Goal: Task Accomplishment & Management: Manage account settings

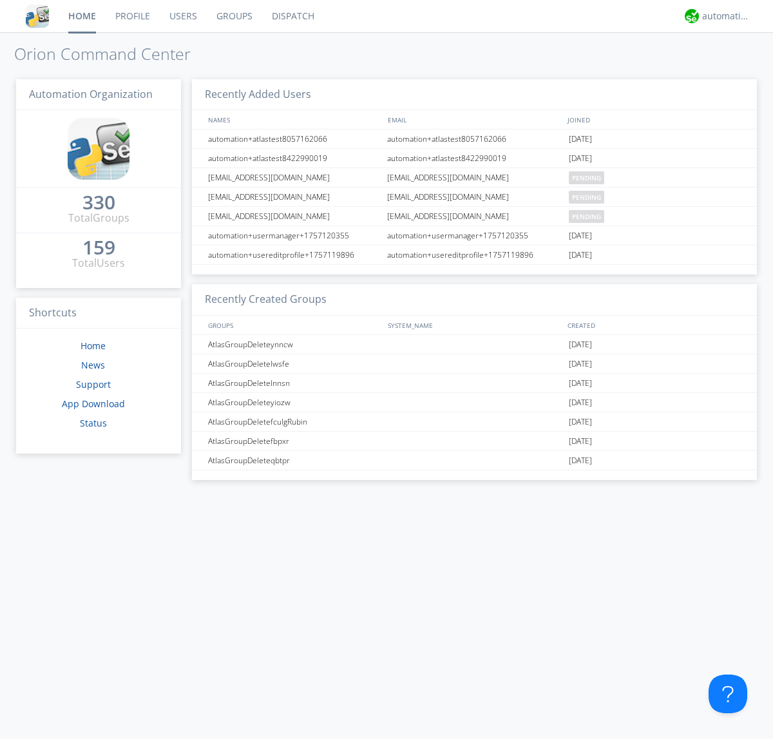
click at [182, 16] on link "Users" at bounding box center [183, 16] width 47 height 32
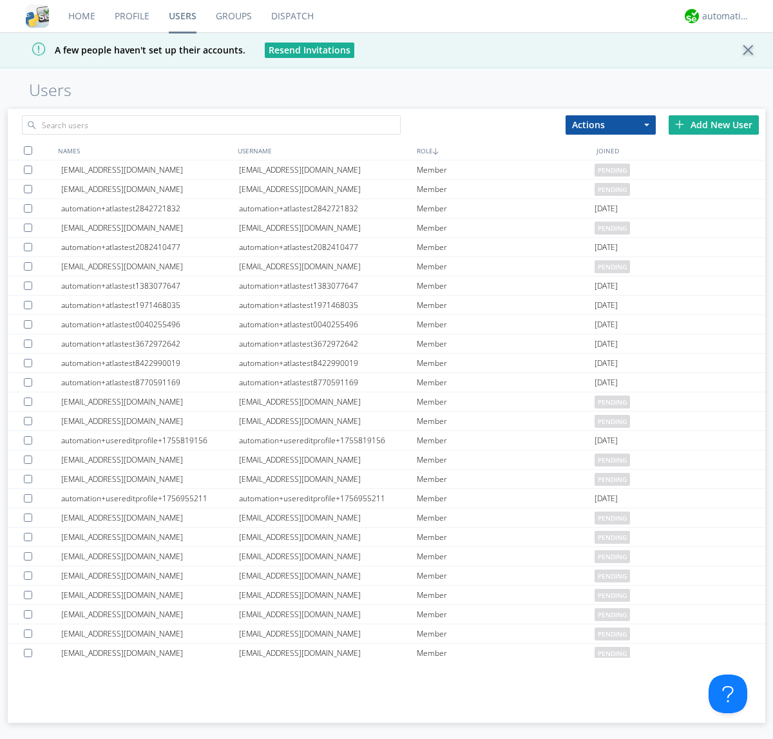
click at [714, 124] on div "Add New User" at bounding box center [714, 124] width 90 height 19
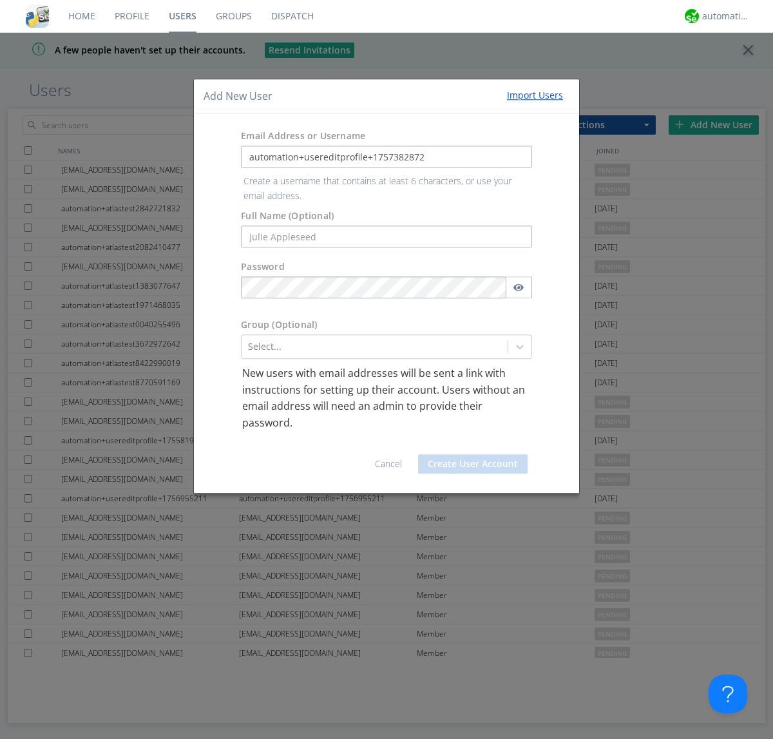
type input "automation+usereditprofile+1757382872"
click at [473, 454] on button "Create User Account" at bounding box center [473, 463] width 110 height 19
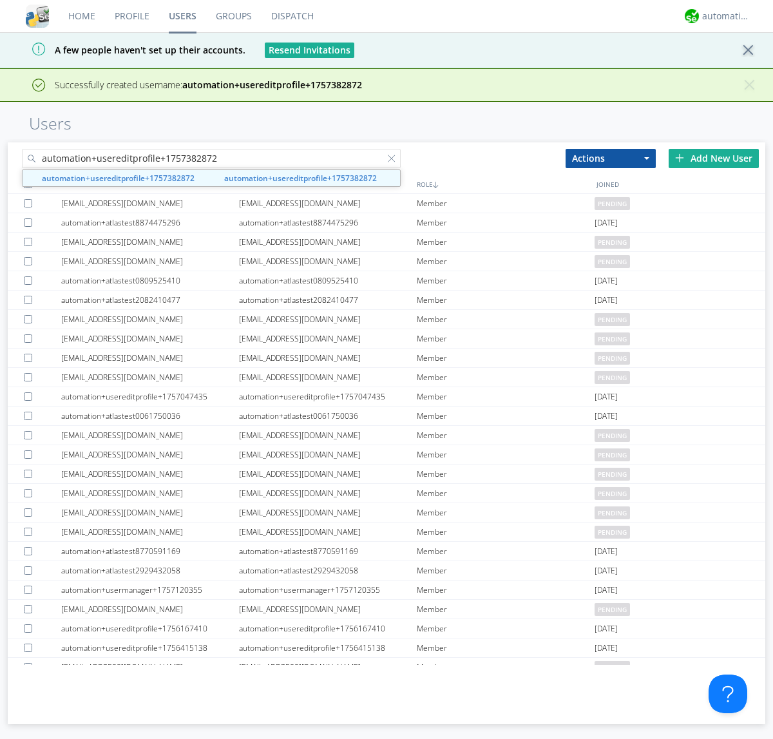
type input "automation+usereditprofile+1757382872"
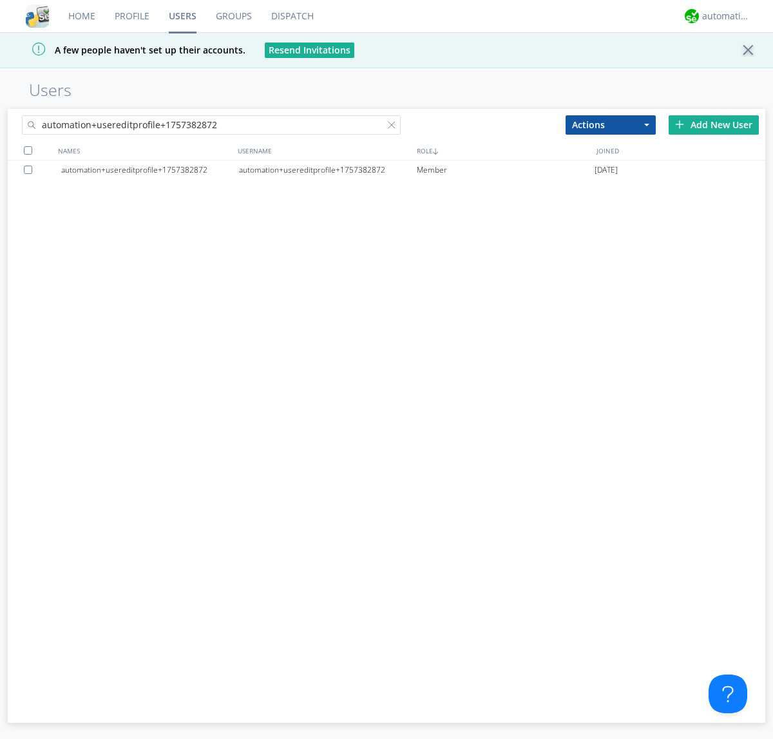
click at [327, 170] on div "automation+usereditprofile+1757382872" at bounding box center [328, 169] width 178 height 19
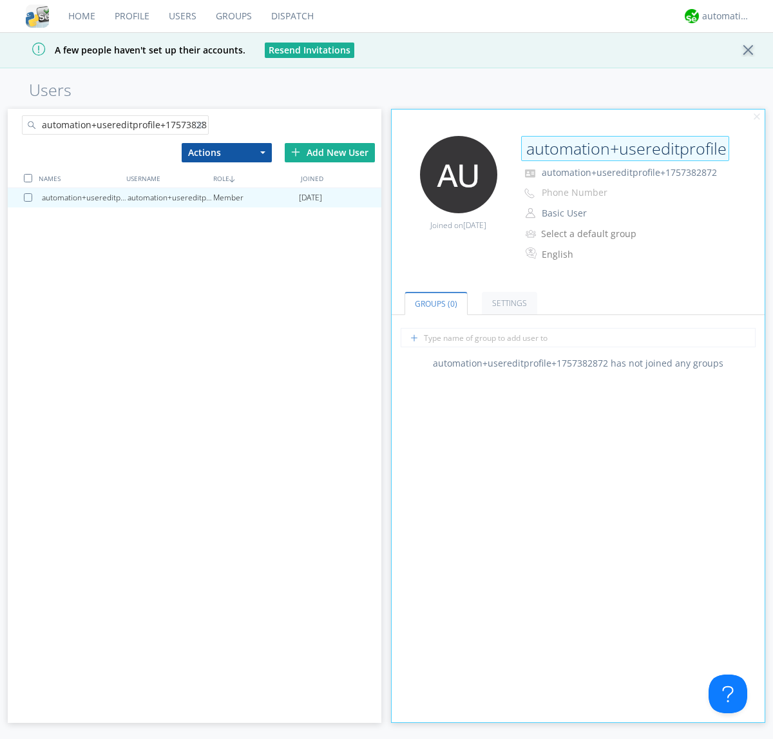
click at [625, 148] on input "automation+usereditprofile+1757382872" at bounding box center [625, 149] width 208 height 26
type input "editedautomation+usereditprofile+1757382872"
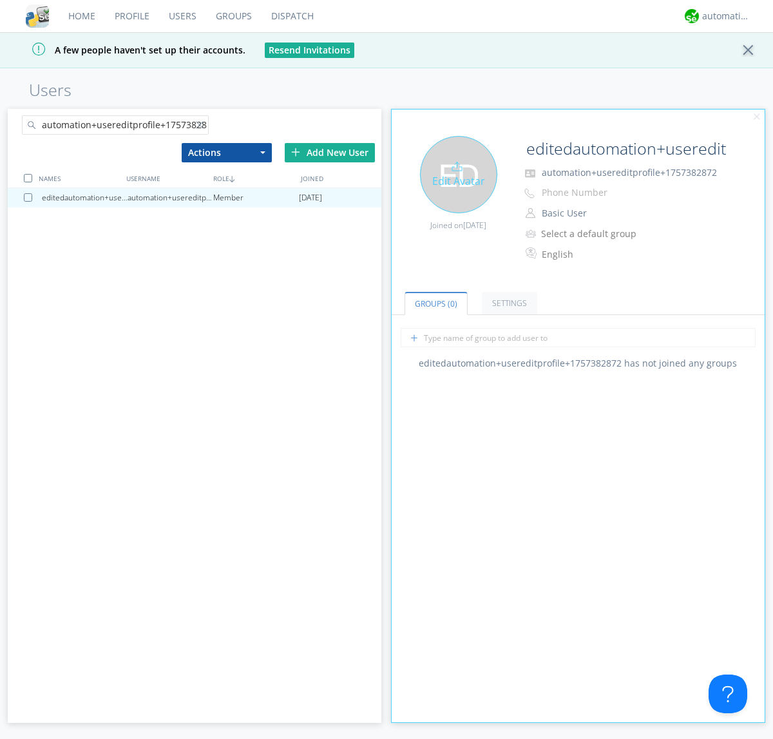
click at [458, 174] on div "Edit Avatar" at bounding box center [458, 174] width 77 height 77
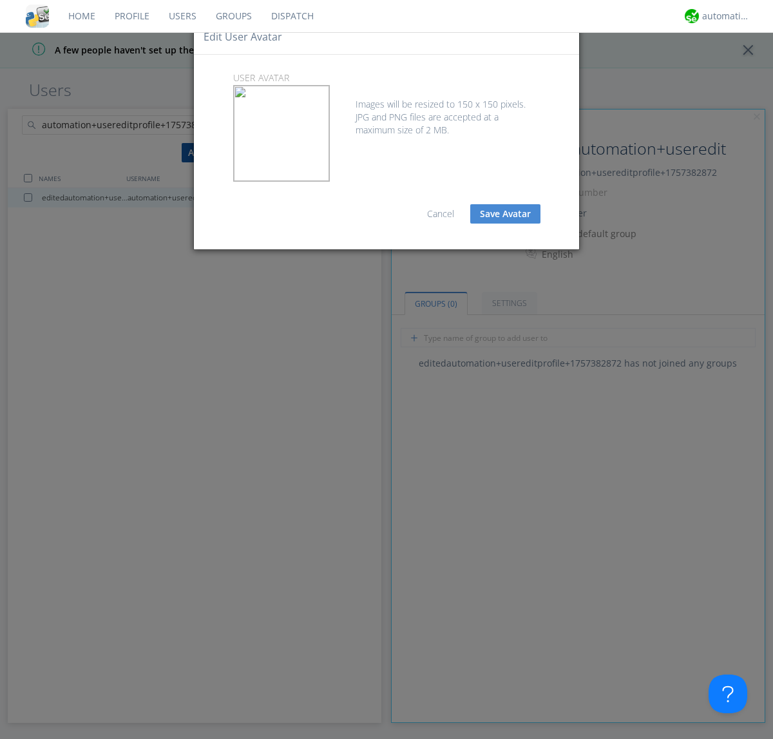
click at [505, 214] on button "Save Avatar" at bounding box center [506, 213] width 70 height 19
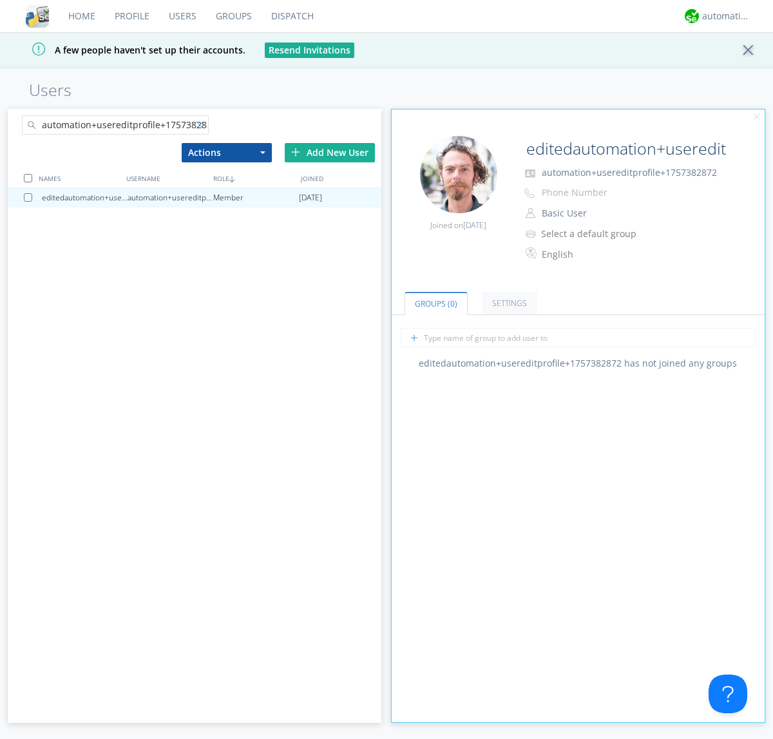
click at [202, 127] on div at bounding box center [202, 127] width 13 height 13
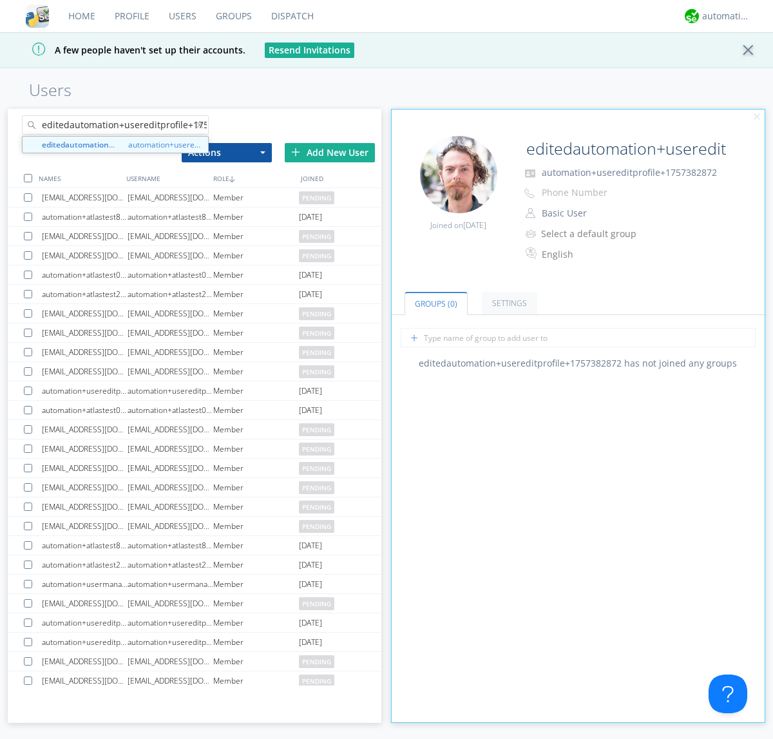
scroll to position [0, 34]
type input "editedautomation+usereditprofile+1757382872"
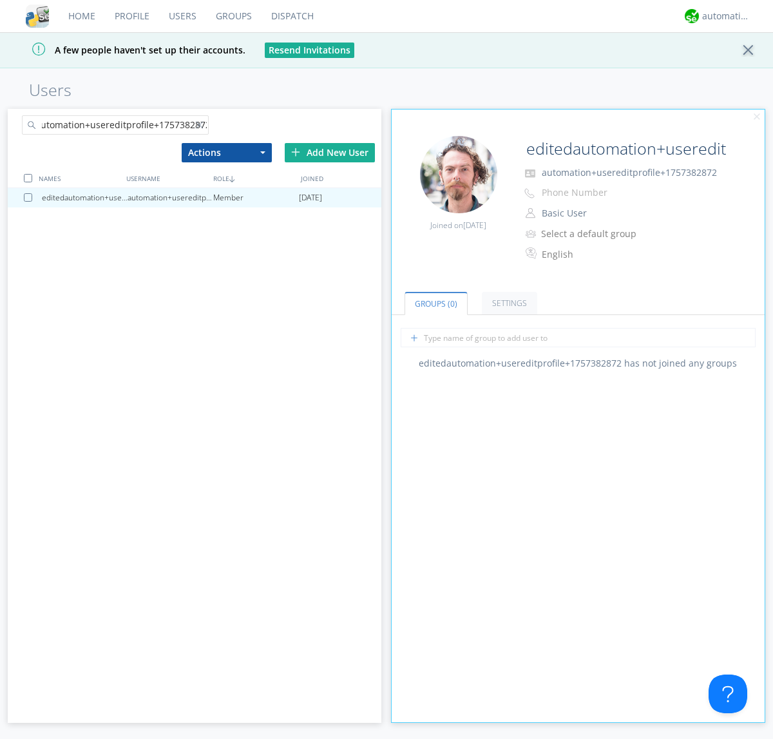
click at [28, 178] on div at bounding box center [28, 178] width 8 height 8
click at [226, 152] on button "Actions" at bounding box center [227, 152] width 90 height 19
click at [0, 0] on link "Delete User" at bounding box center [0, 0] width 0 height 0
